Goal: Task Accomplishment & Management: Complete application form

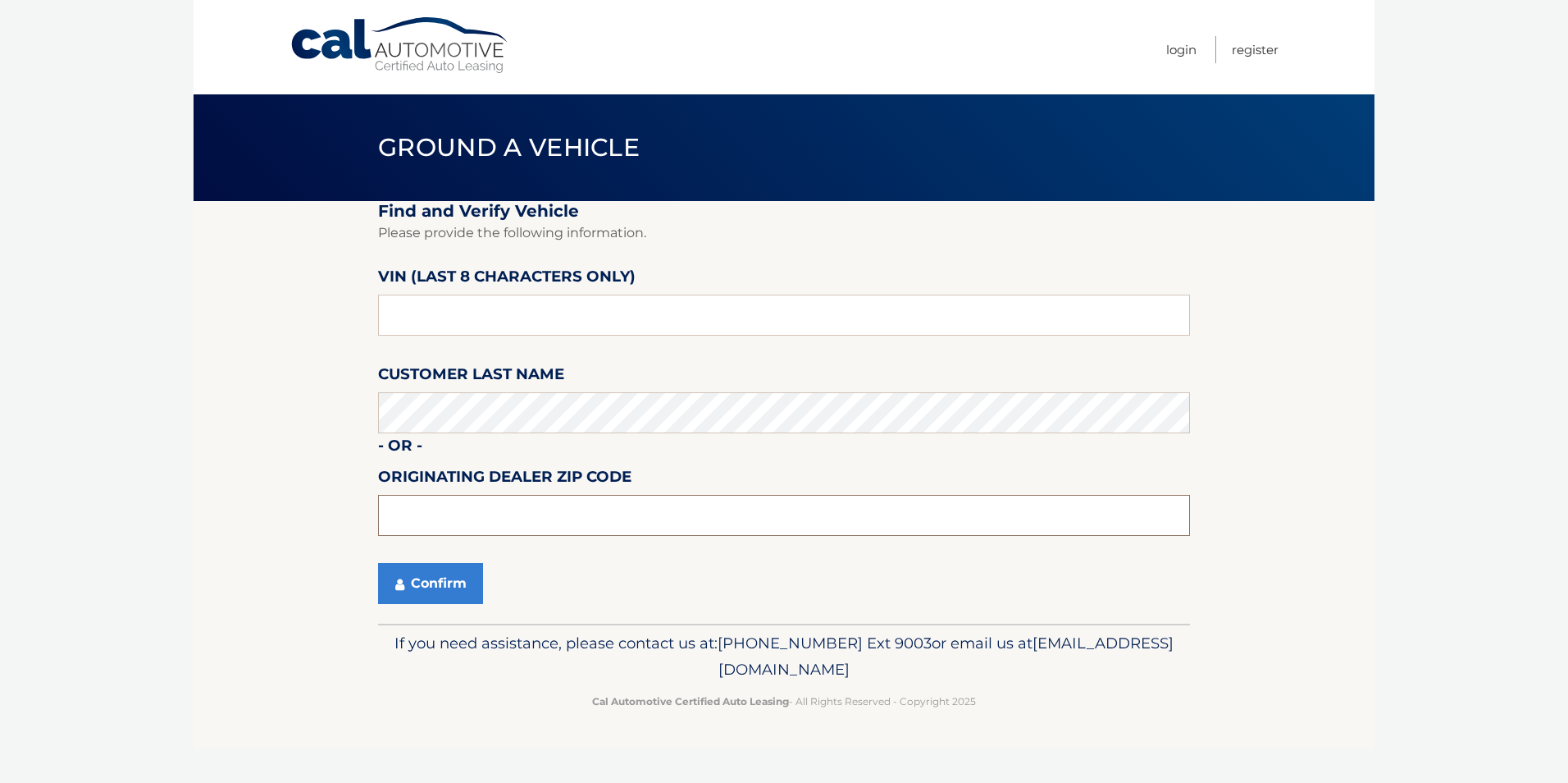
click at [415, 510] on input "text" at bounding box center [784, 516] width 812 height 41
type input "14420"
click at [410, 577] on button "Confirm" at bounding box center [431, 583] width 105 height 41
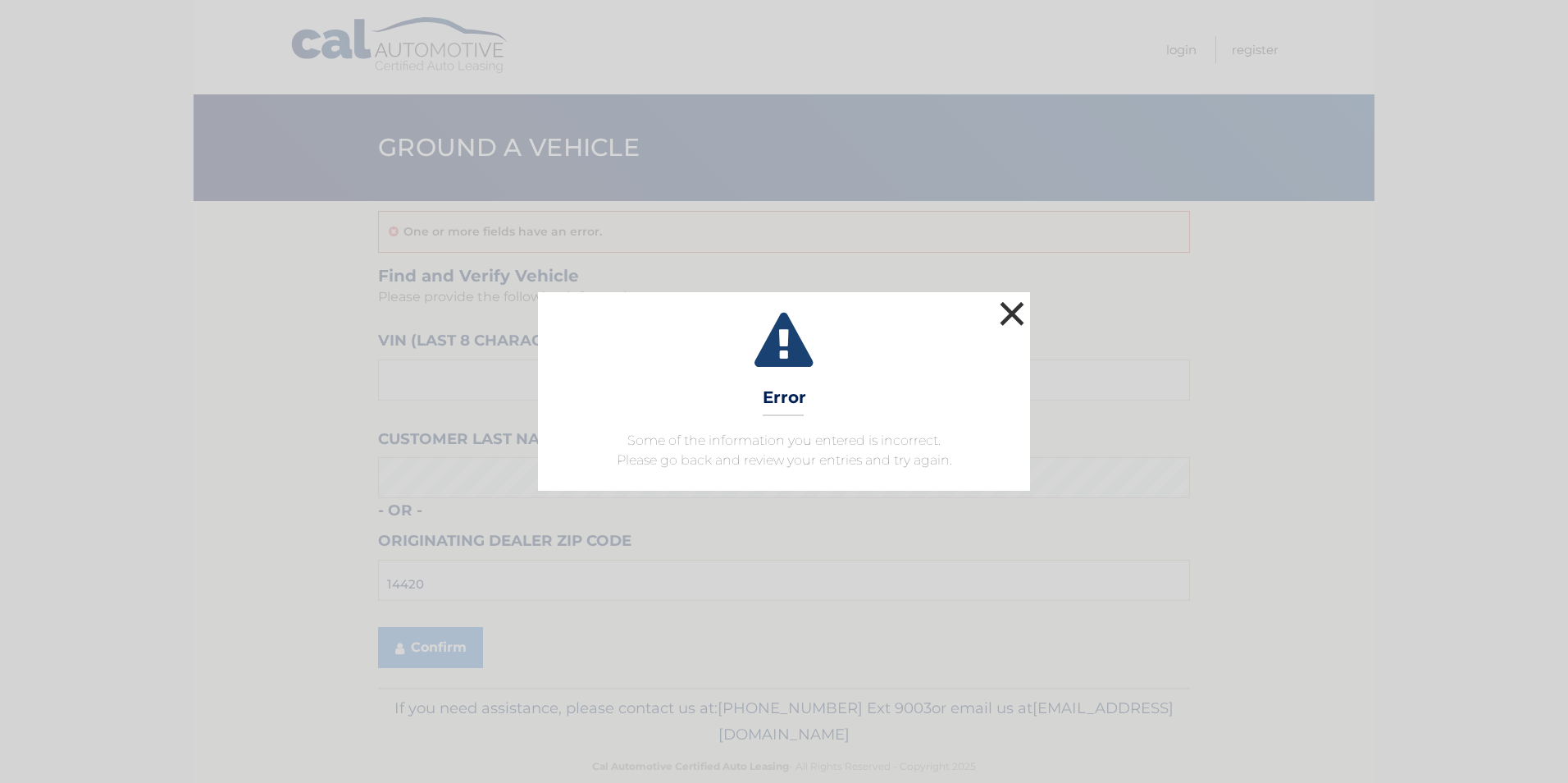
click at [1011, 324] on button "×" at bounding box center [1013, 314] width 33 height 33
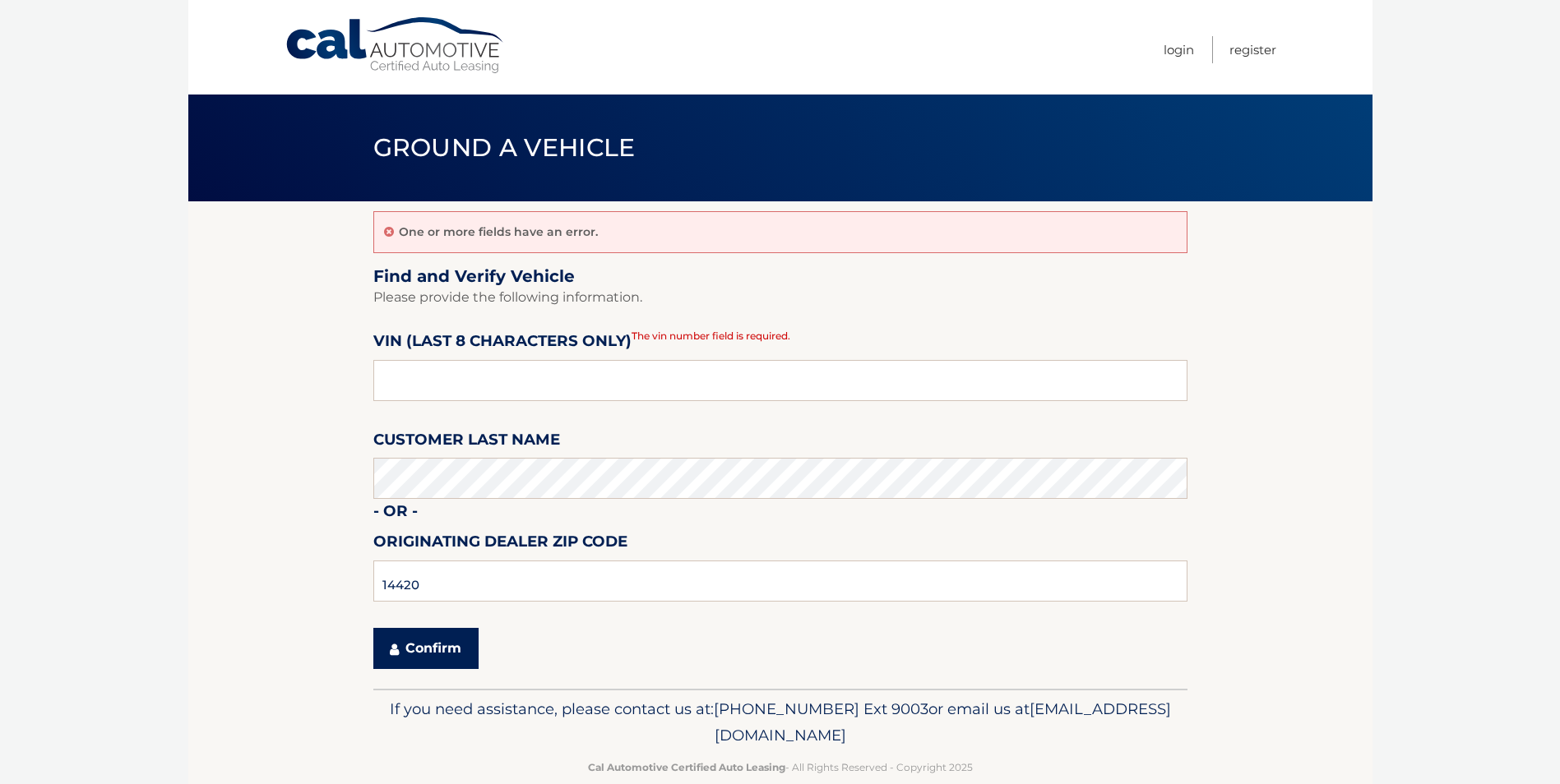
click at [436, 636] on button "Confirm" at bounding box center [426, 648] width 105 height 41
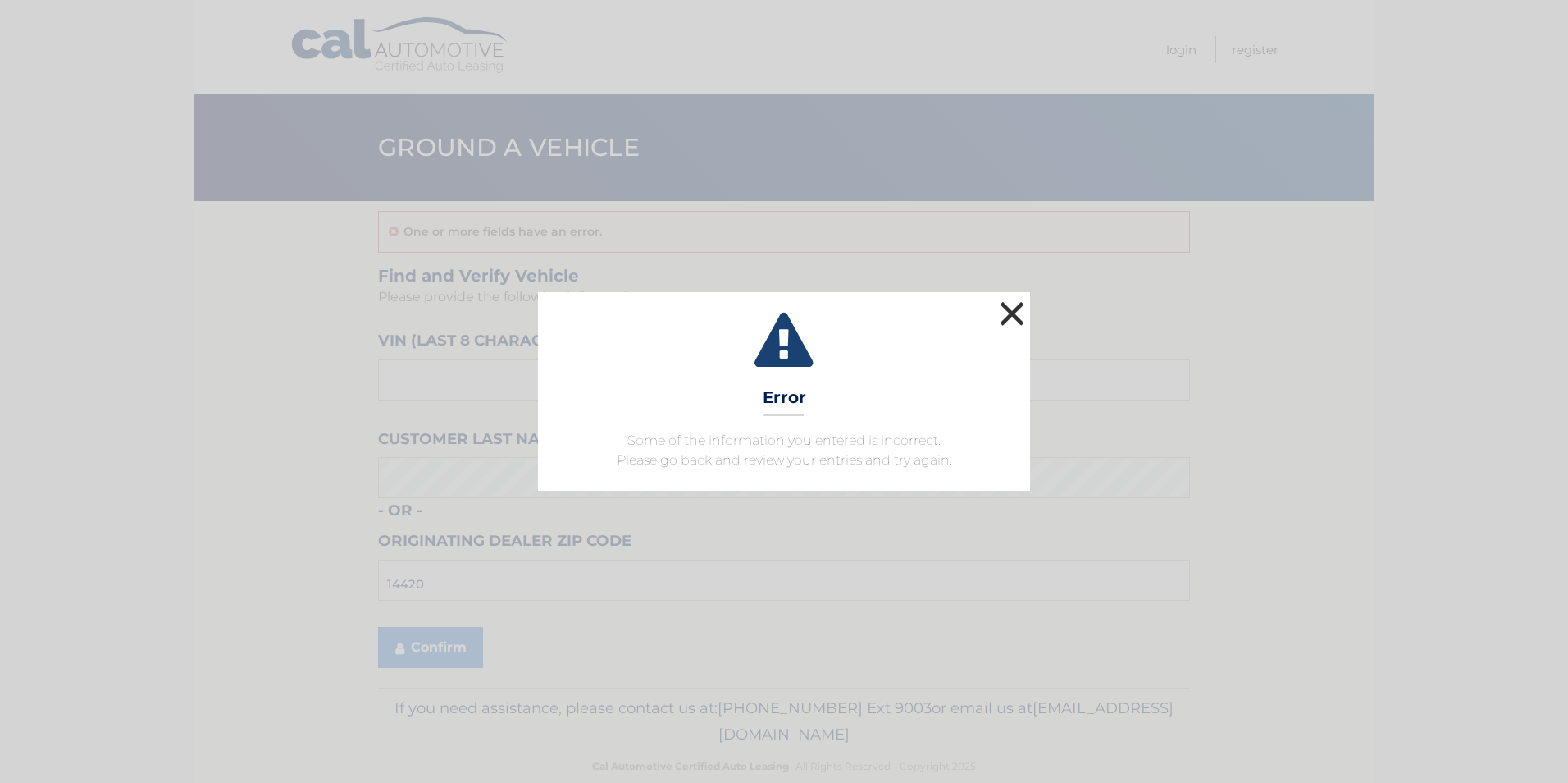
click at [1018, 310] on button "×" at bounding box center [1013, 314] width 33 height 33
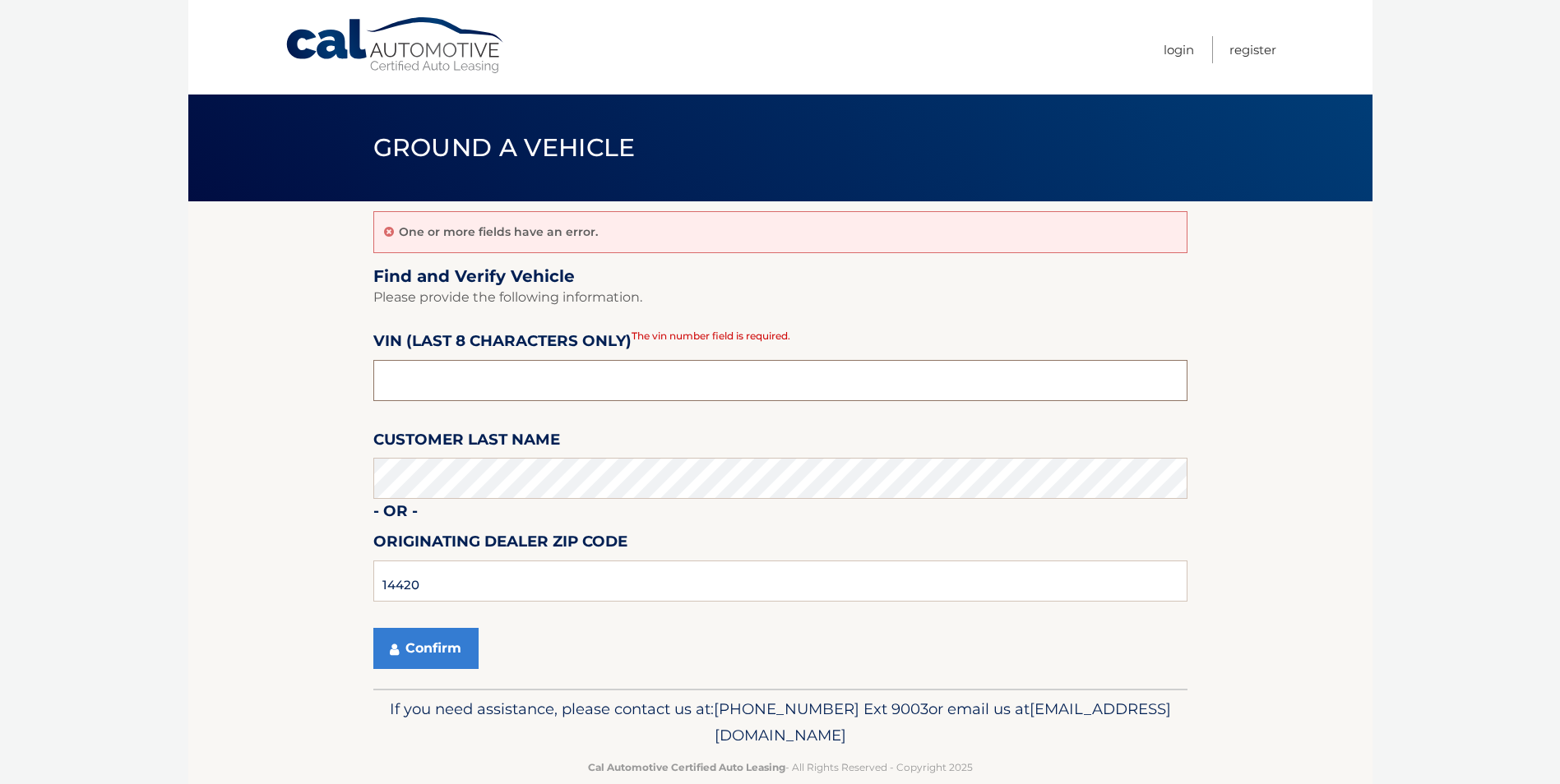
click at [431, 362] on input "text" at bounding box center [780, 381] width 814 height 41
drag, startPoint x: 448, startPoint y: 382, endPoint x: 363, endPoint y: 382, distance: 85.0
click at [363, 382] on section "One or more fields have an error. Find and Verify Vehicle Please provide the fo…" at bounding box center [780, 444] width 1184 height 487
type input "1*******"
click at [413, 651] on button "Confirm" at bounding box center [426, 648] width 105 height 41
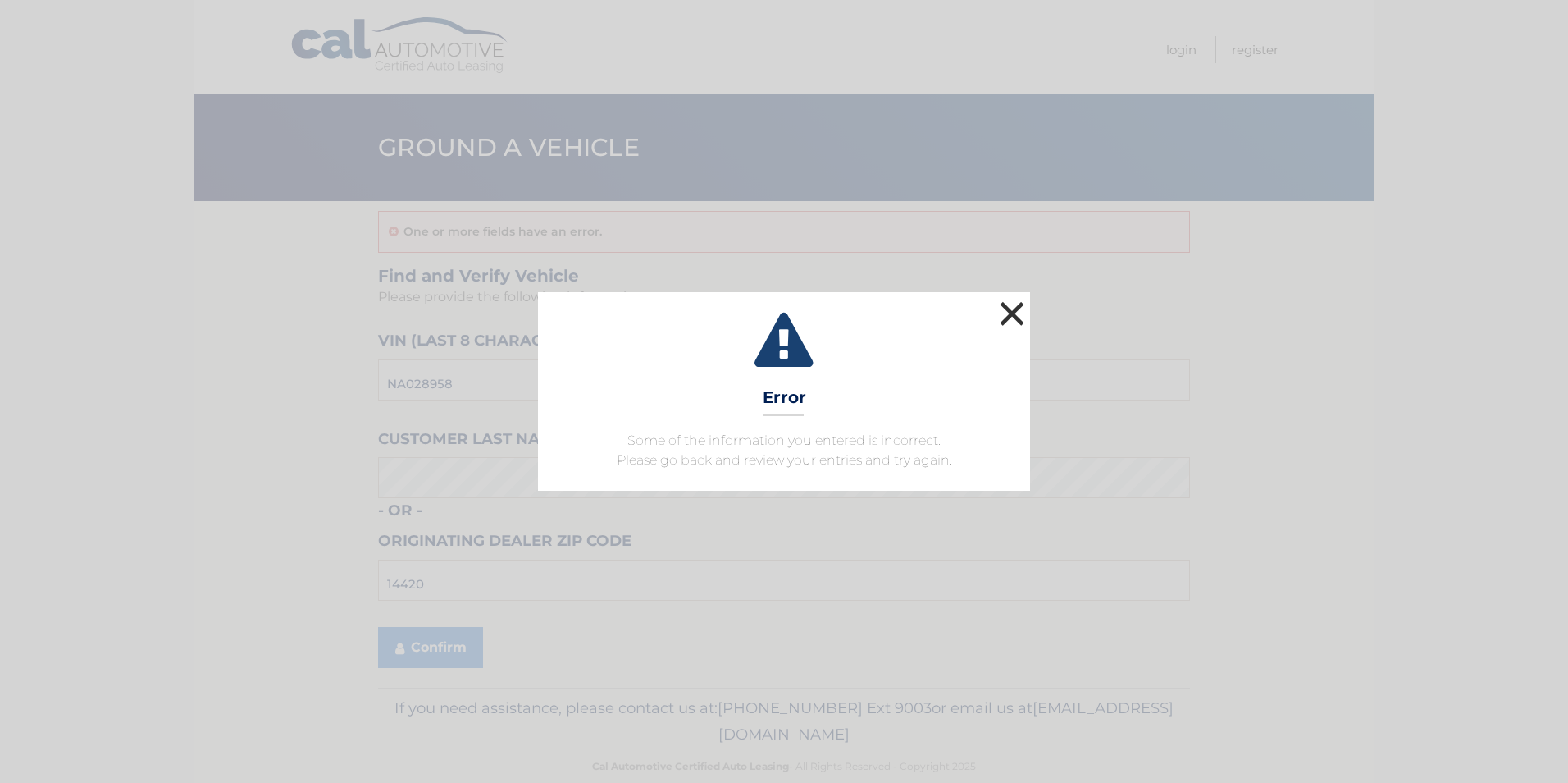
click at [1024, 314] on button "×" at bounding box center [1013, 314] width 33 height 33
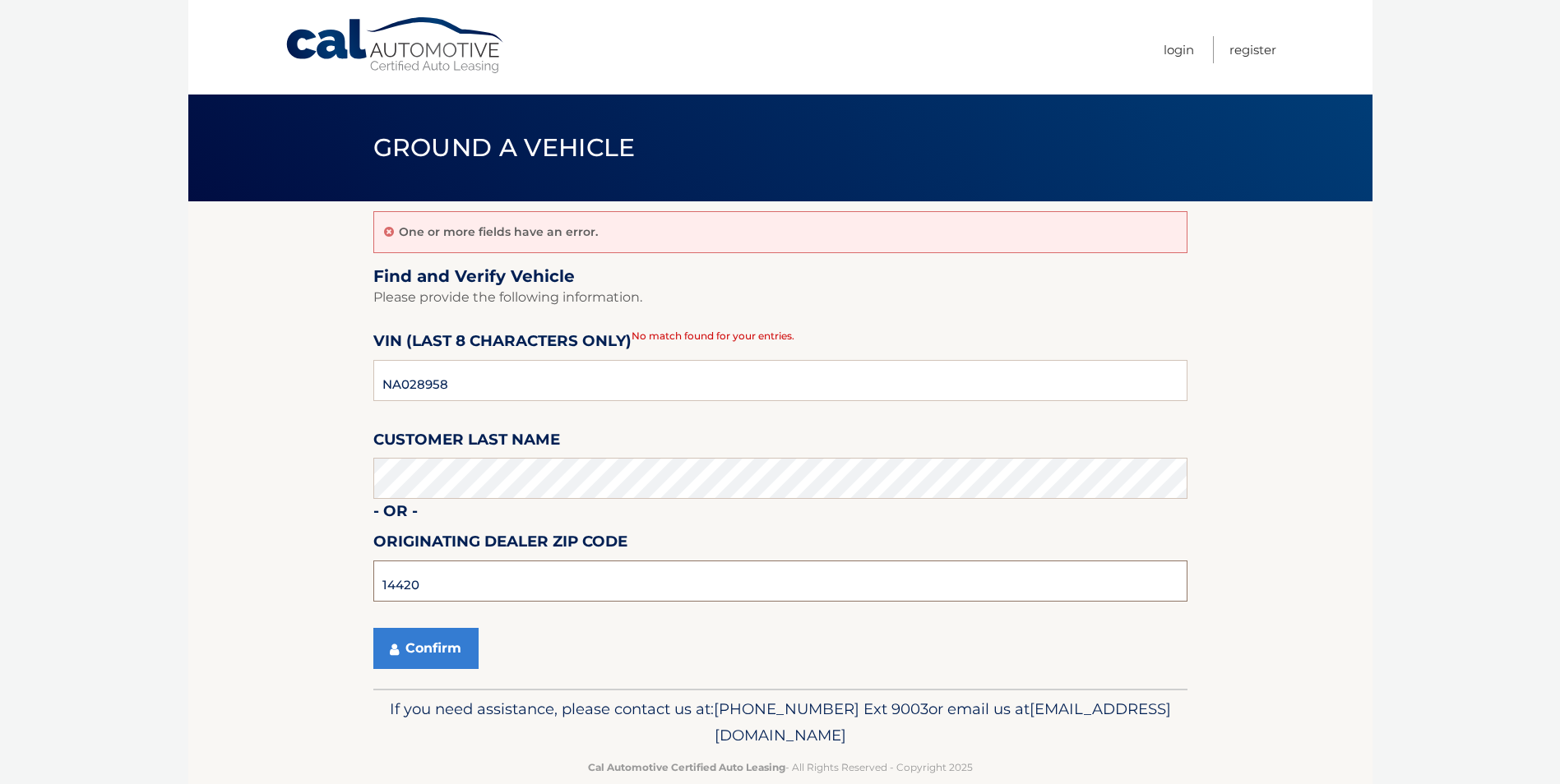
drag, startPoint x: 435, startPoint y: 589, endPoint x: 334, endPoint y: 584, distance: 101.1
click at [346, 589] on section "One or more fields have an error. Find and Verify Vehicle Please provide the fo…" at bounding box center [780, 444] width 1184 height 487
click at [402, 636] on button "Confirm" at bounding box center [426, 648] width 105 height 41
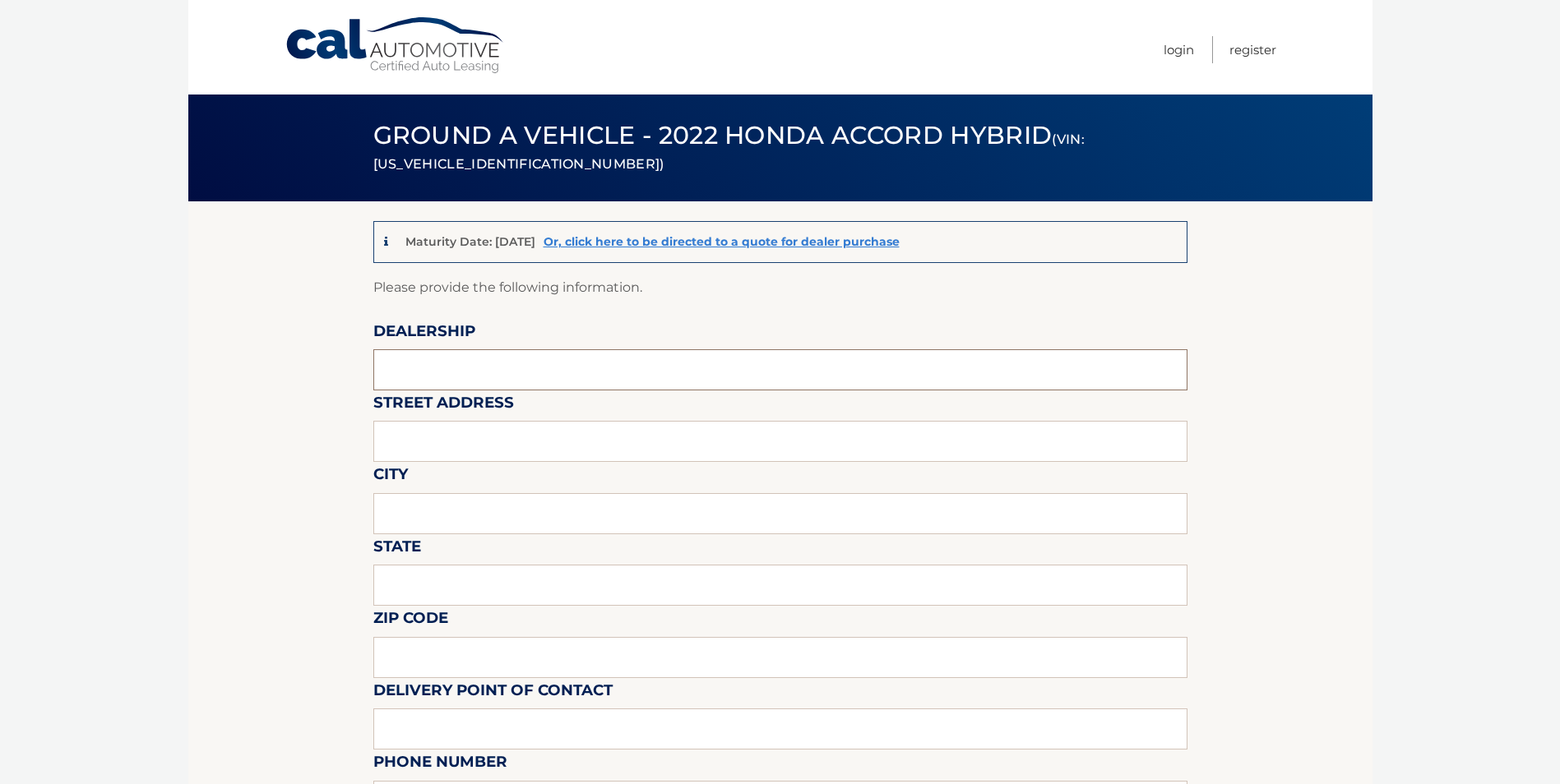
click at [413, 361] on input "text" at bounding box center [780, 370] width 814 height 41
type input "Matthews Kia of Greece"
click at [418, 438] on input "text" at bounding box center [780, 441] width 814 height 41
type input "4321 W RIDGE RD"
type input "ROCHESTER"
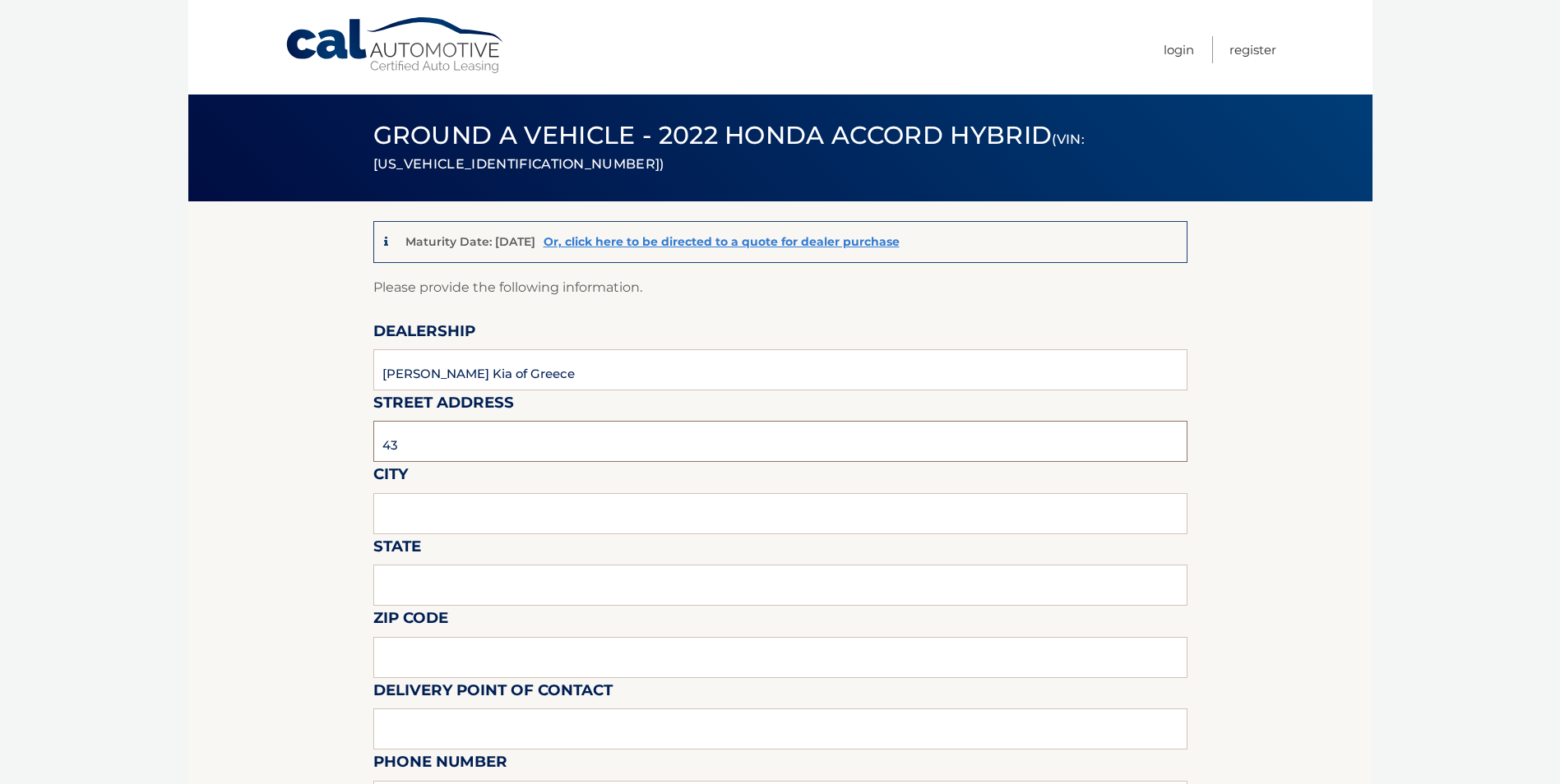
type input "New York"
type input "14626"
type input "Doug Gray"
type input "5857662542"
type input "dgray@matthewsauto.com"
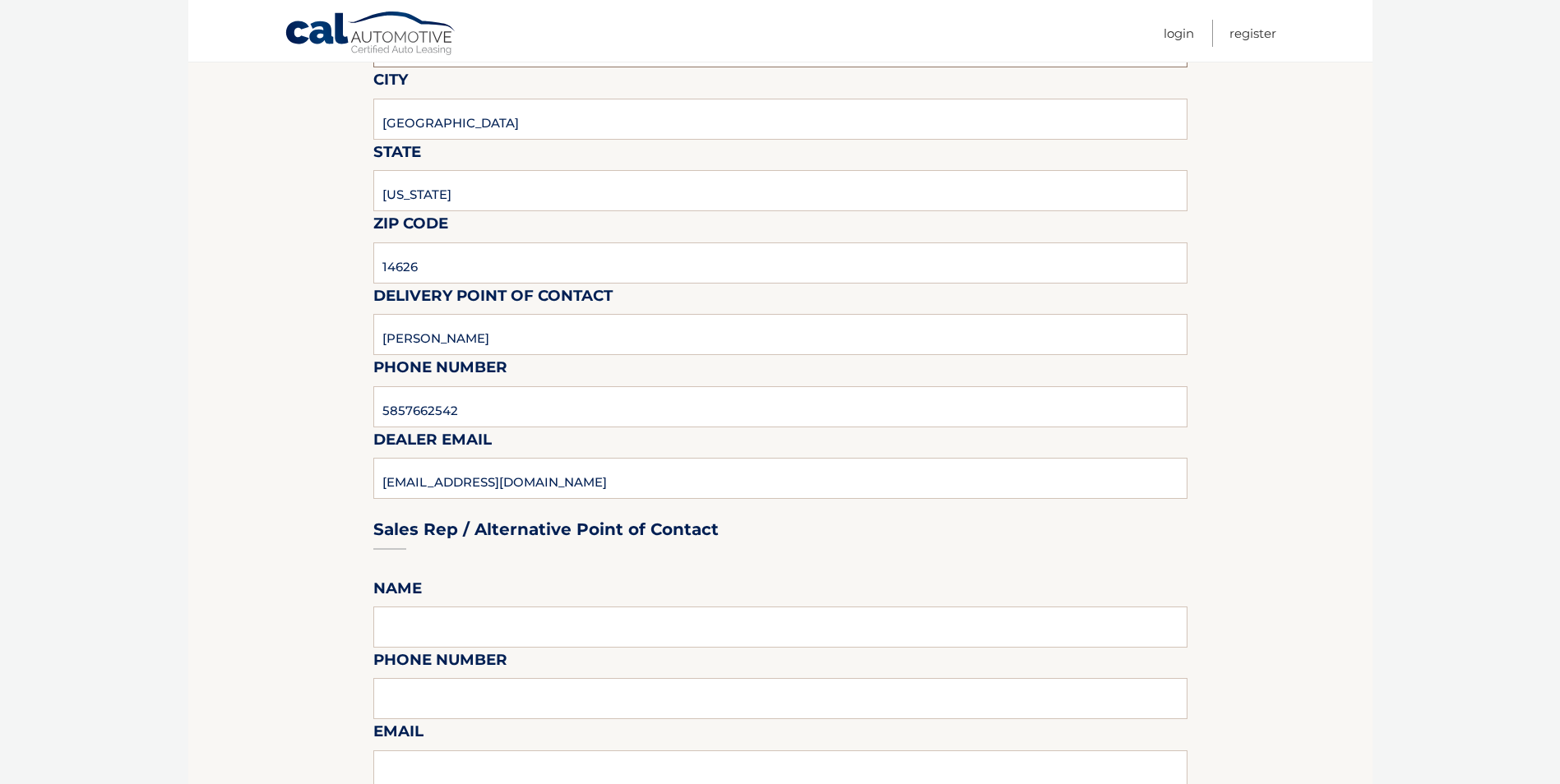
scroll to position [411, 0]
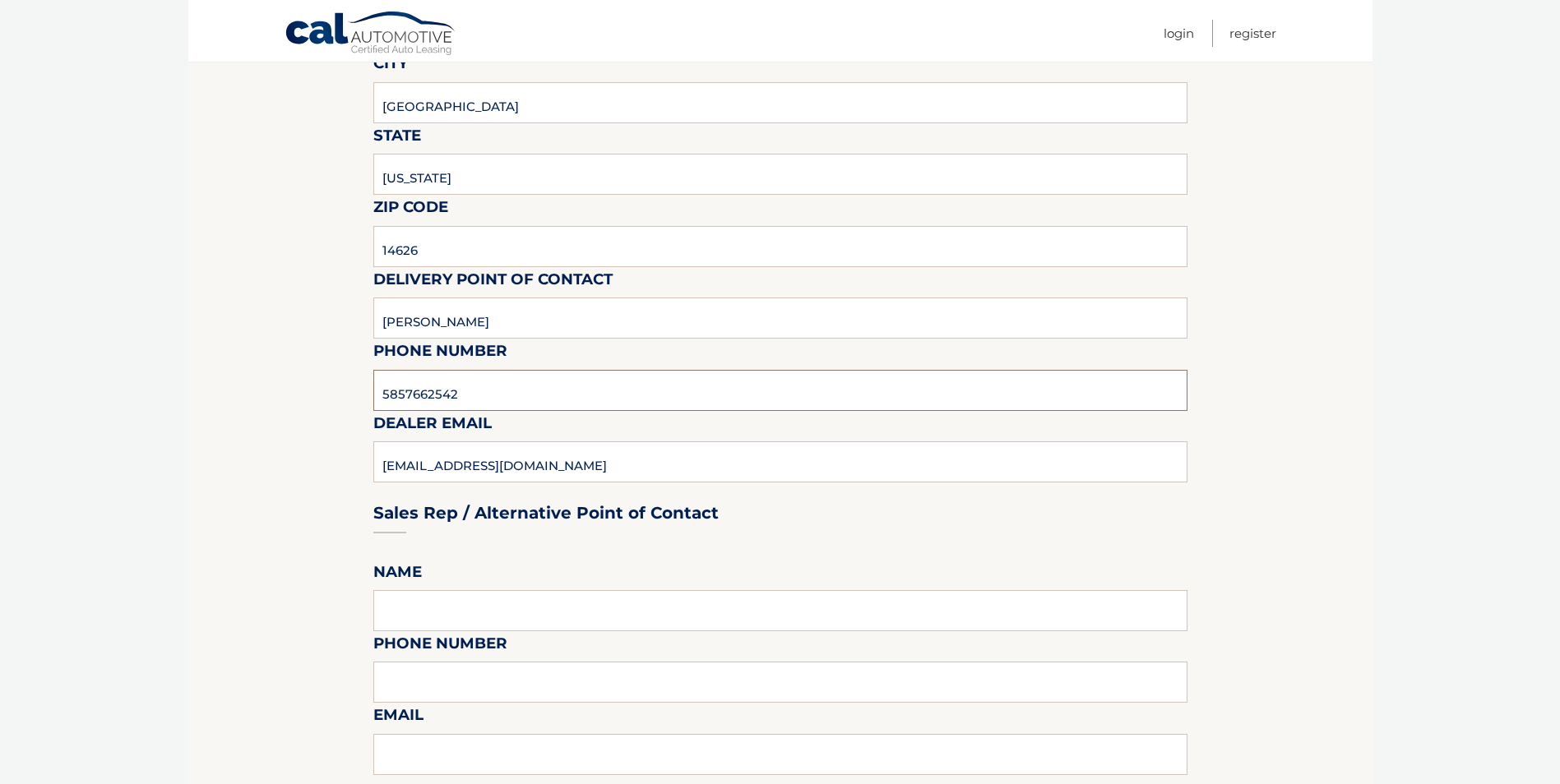
drag, startPoint x: 478, startPoint y: 392, endPoint x: 309, endPoint y: 402, distance: 169.3
click at [310, 402] on section "Maturity Date: 10/26/2025 Or, click here to be directed to a quote for dealer p…" at bounding box center [780, 690] width 1184 height 1800
type input "5856157722"
click at [404, 456] on div "Sales Rep / Alternative Point of Contact" at bounding box center [780, 481] width 814 height 116
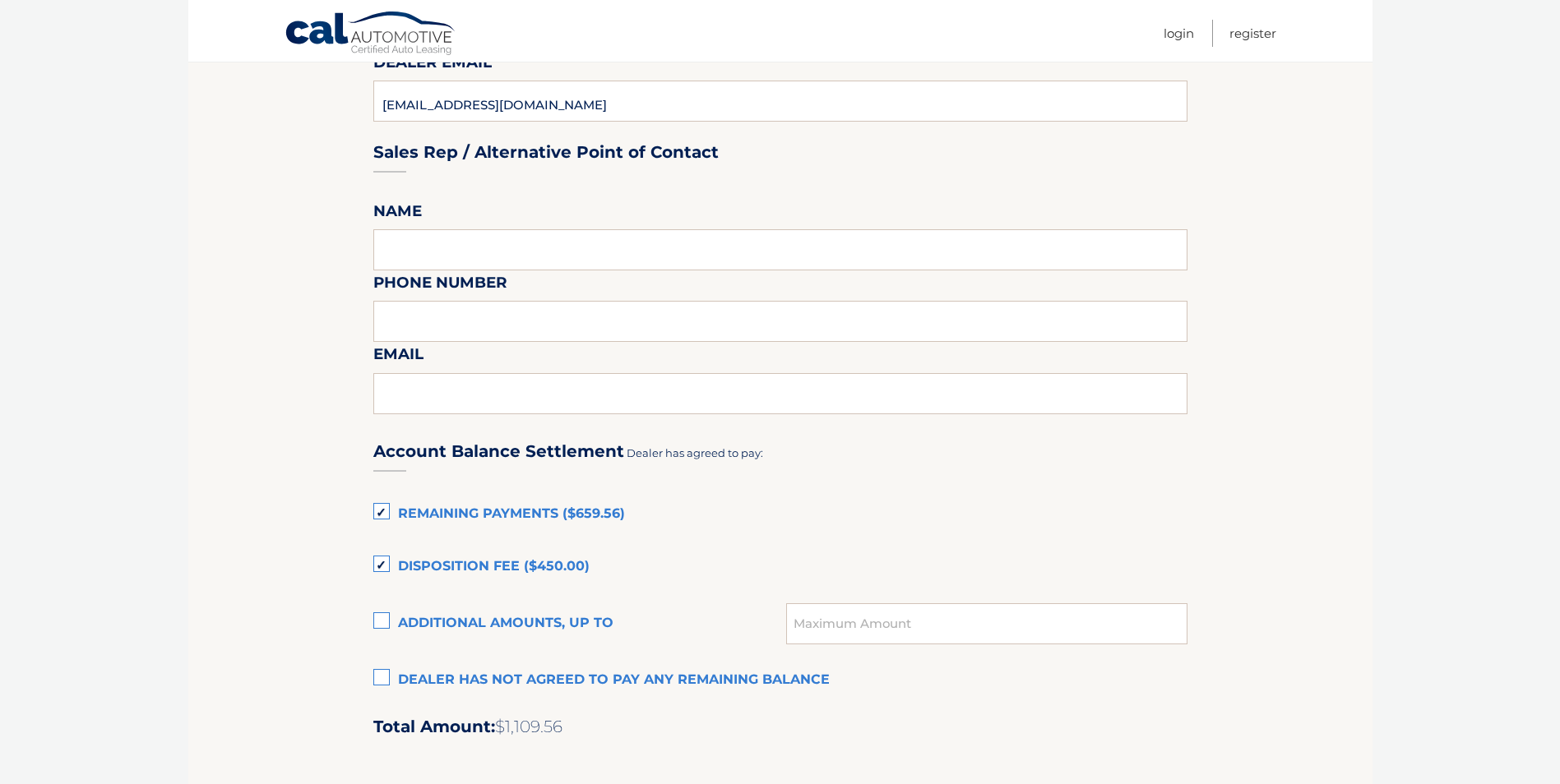
scroll to position [822, 0]
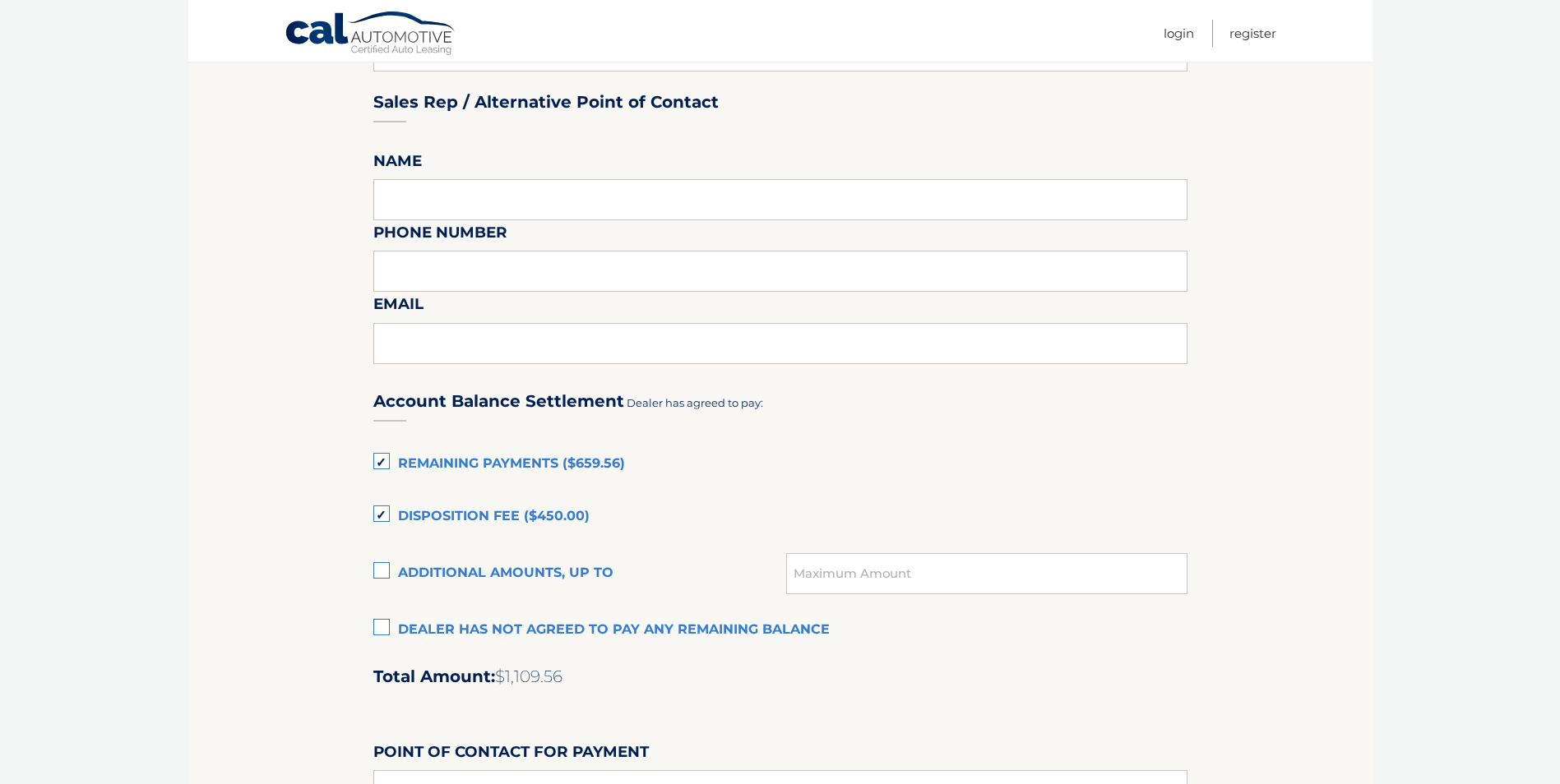
click at [376, 459] on label "Remaining Payments ($659.56)" at bounding box center [780, 465] width 814 height 33
click at [0, 0] on input "Remaining Payments ($659.56)" at bounding box center [0, 0] width 0 height 0
click at [382, 510] on label "Disposition Fee ($450.00)" at bounding box center [780, 517] width 814 height 33
click at [0, 0] on input "Disposition Fee ($450.00)" at bounding box center [0, 0] width 0 height 0
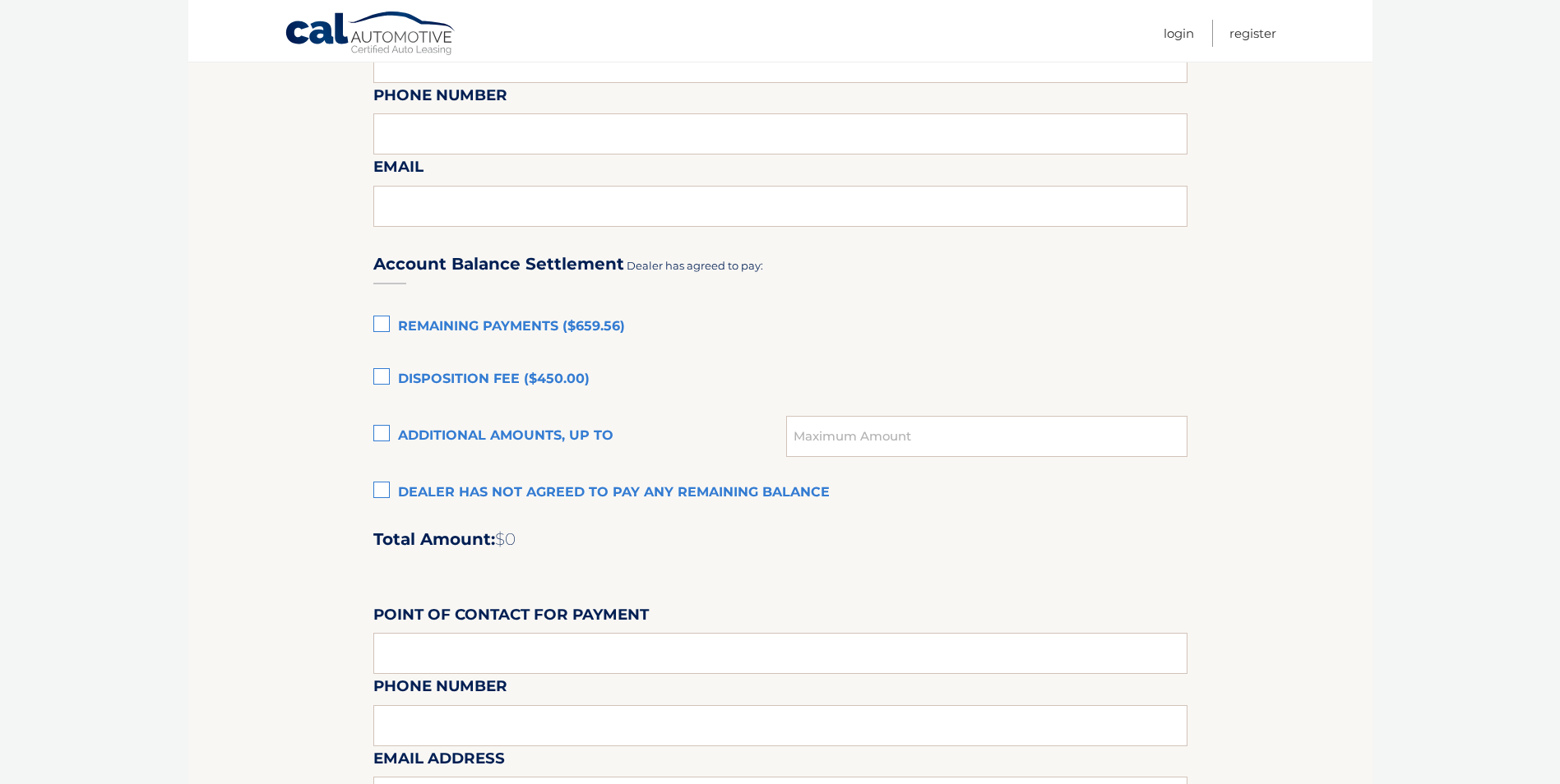
click at [385, 490] on label "Dealer has not agreed to pay any remaining balance" at bounding box center [780, 493] width 814 height 33
click at [0, 0] on input "Dealer has not agreed to pay any remaining balance" at bounding box center [0, 0] width 0 height 0
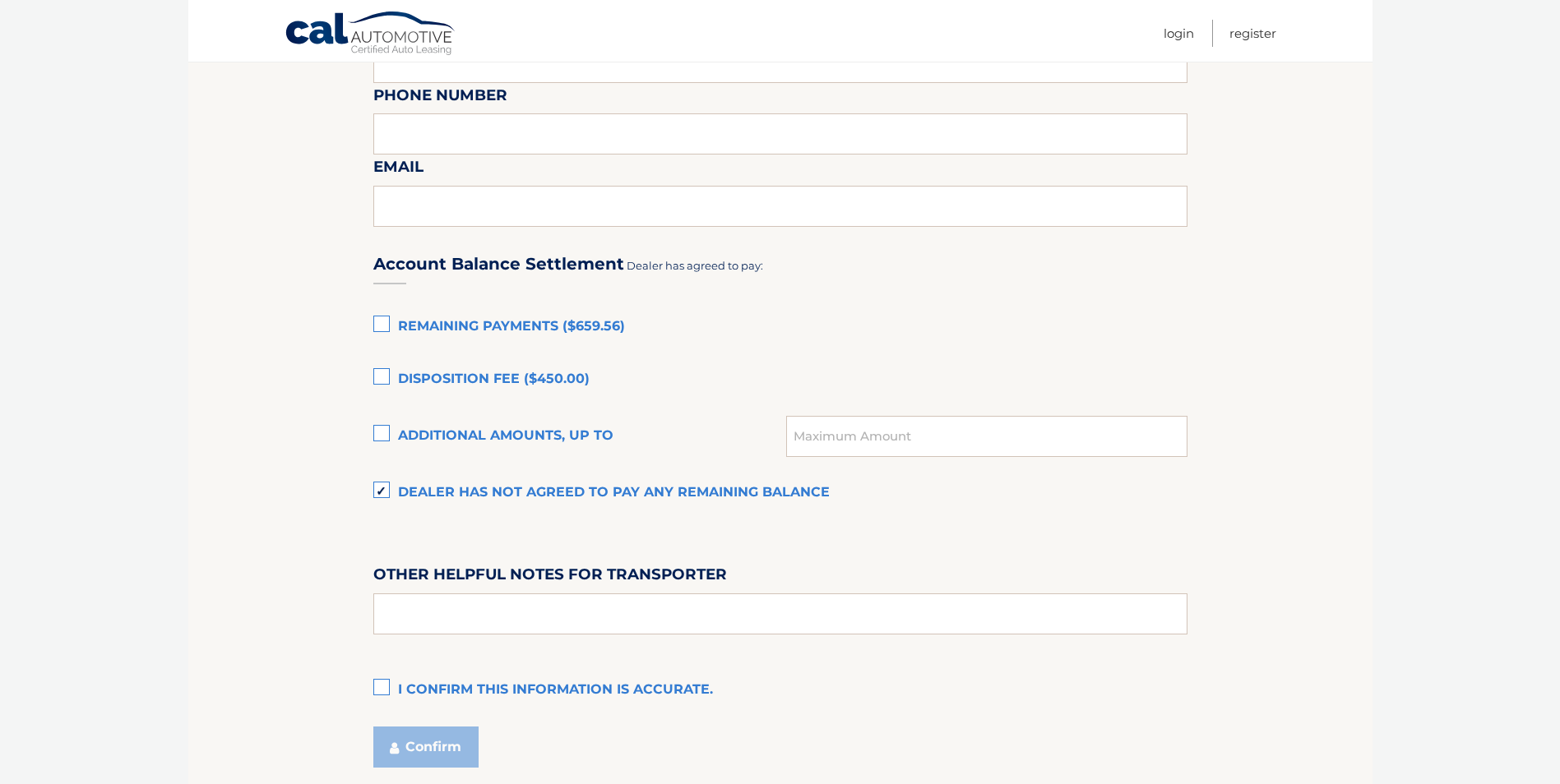
scroll to position [1088, 0]
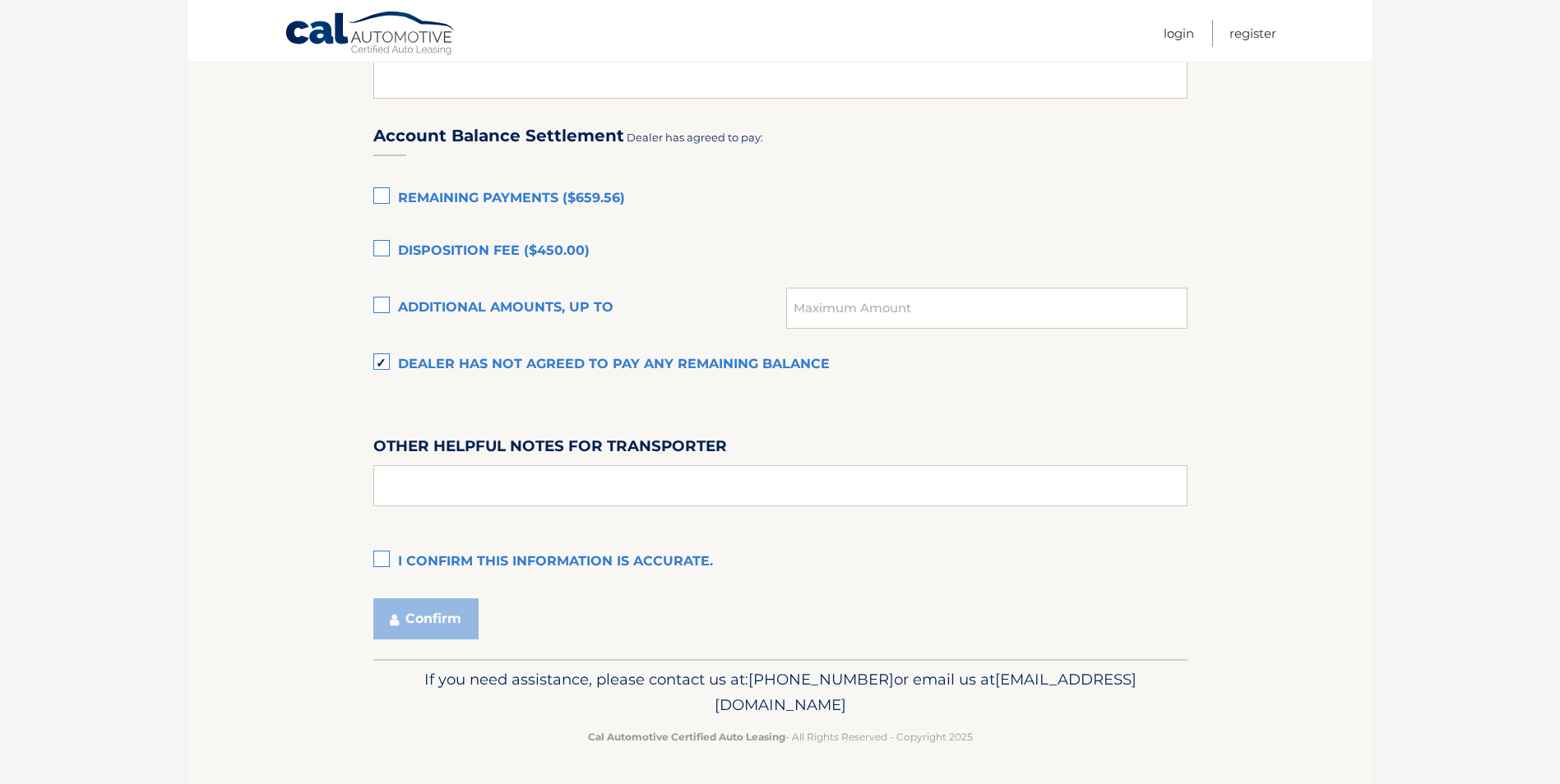
click at [380, 557] on label "I confirm this information is accurate." at bounding box center [780, 562] width 814 height 33
click at [0, 0] on input "I confirm this information is accurate." at bounding box center [0, 0] width 0 height 0
click at [443, 614] on button "Confirm" at bounding box center [426, 619] width 105 height 41
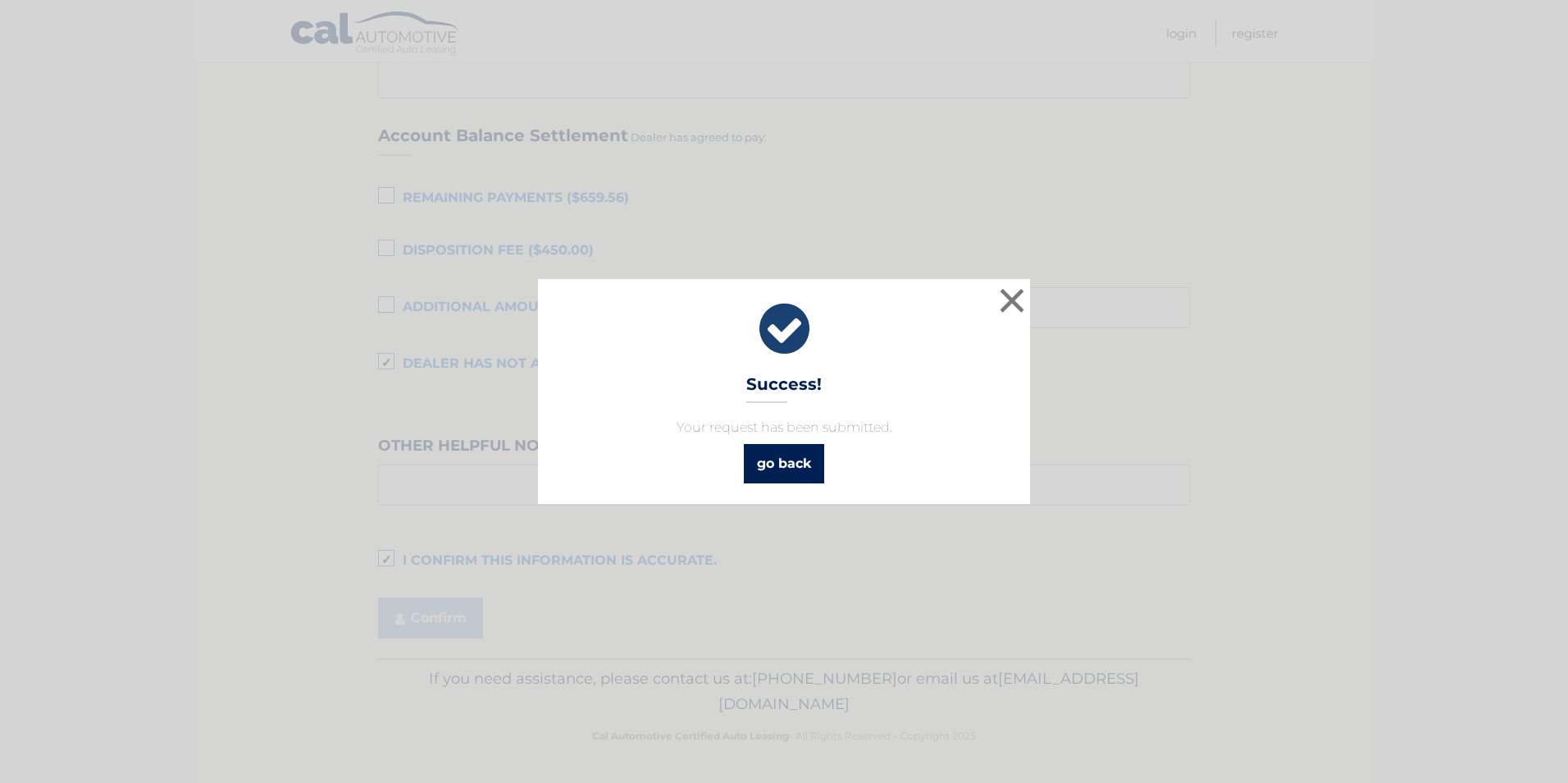
click at [785, 469] on link "go back" at bounding box center [784, 463] width 80 height 39
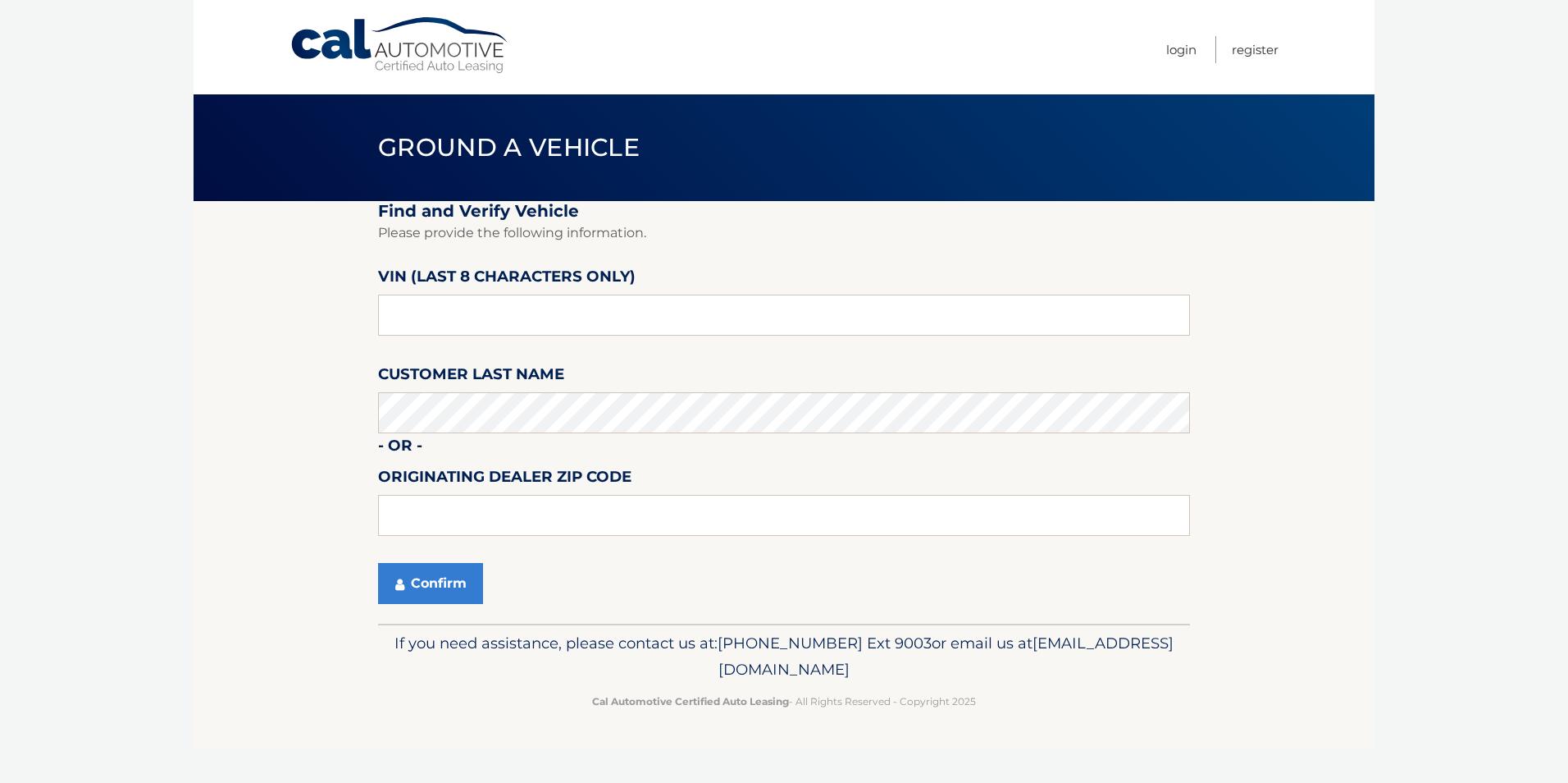
click at [453, 50] on link "Cal Automotive" at bounding box center [400, 46] width 221 height 59
